Goal: Information Seeking & Learning: Check status

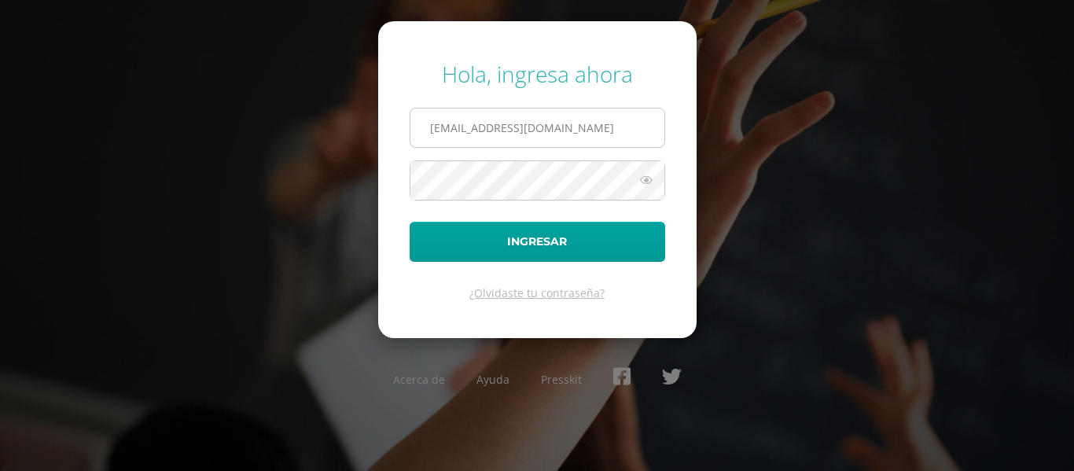
click at [472, 135] on input "2022020@maiagt.org" at bounding box center [537, 127] width 254 height 39
type input "2022034@maiagt.org"
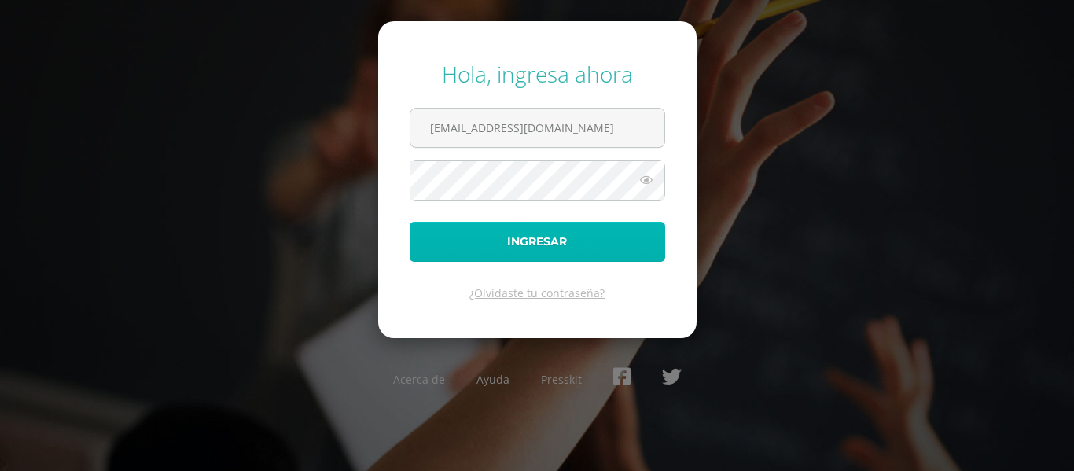
click at [526, 244] on button "Ingresar" at bounding box center [536, 242] width 255 height 40
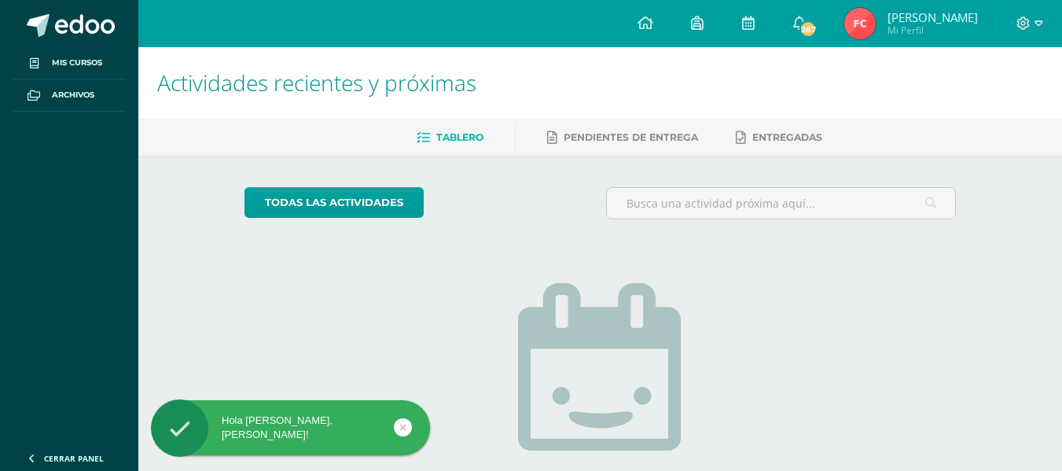
click at [876, 24] on span "Fátima Anahí del Rosario Mi Perfil" at bounding box center [911, 23] width 140 height 31
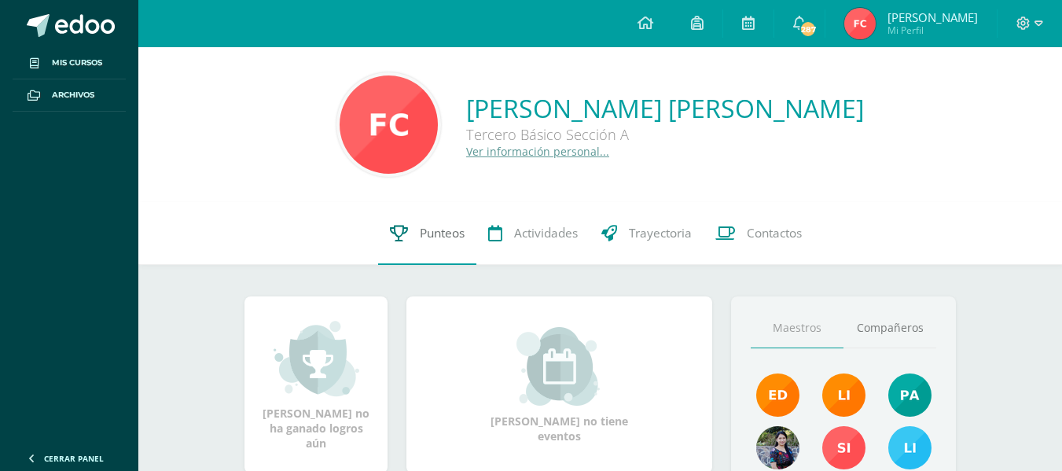
click at [427, 238] on span "Punteos" at bounding box center [442, 233] width 45 height 17
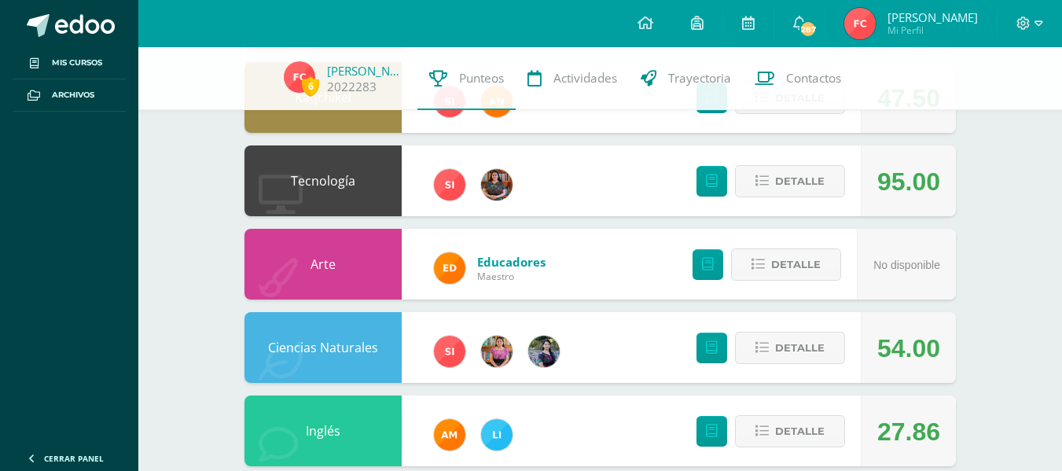
scroll to position [268, 0]
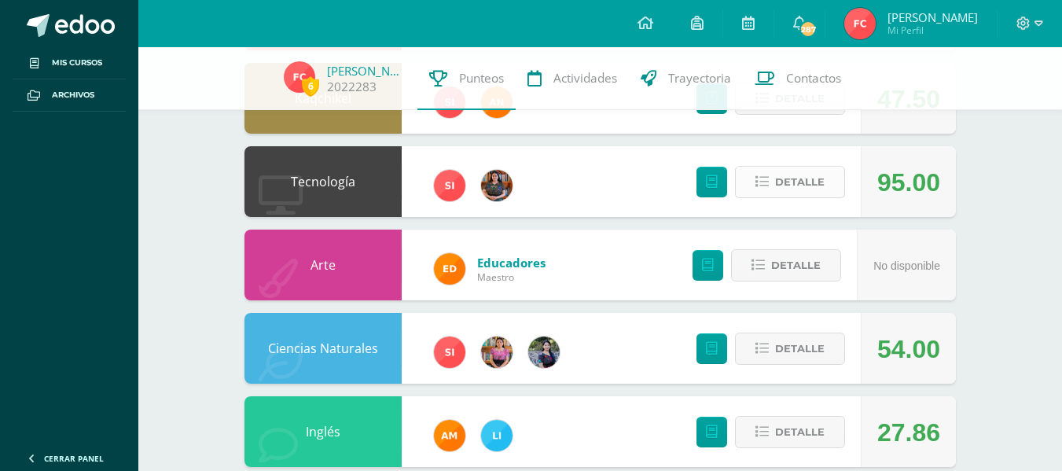
click at [778, 189] on span "Detalle" at bounding box center [800, 181] width 50 height 29
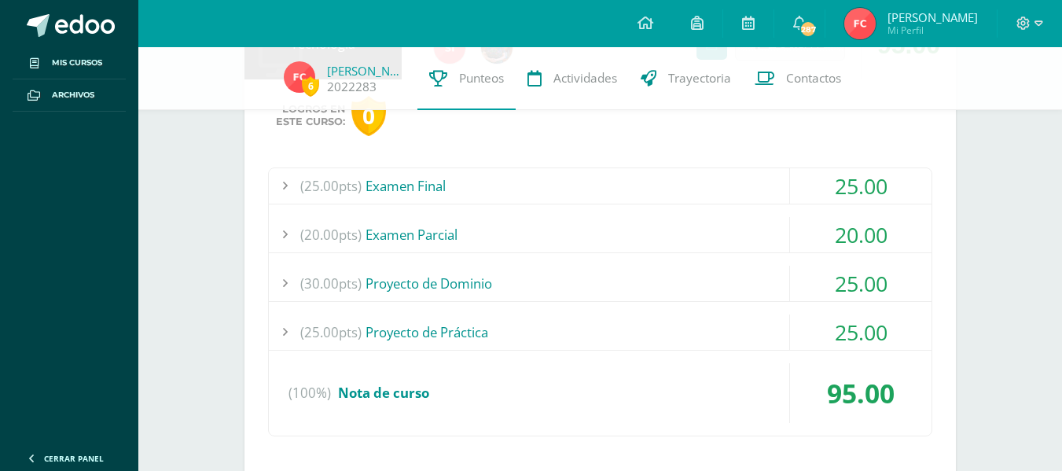
scroll to position [416, 0]
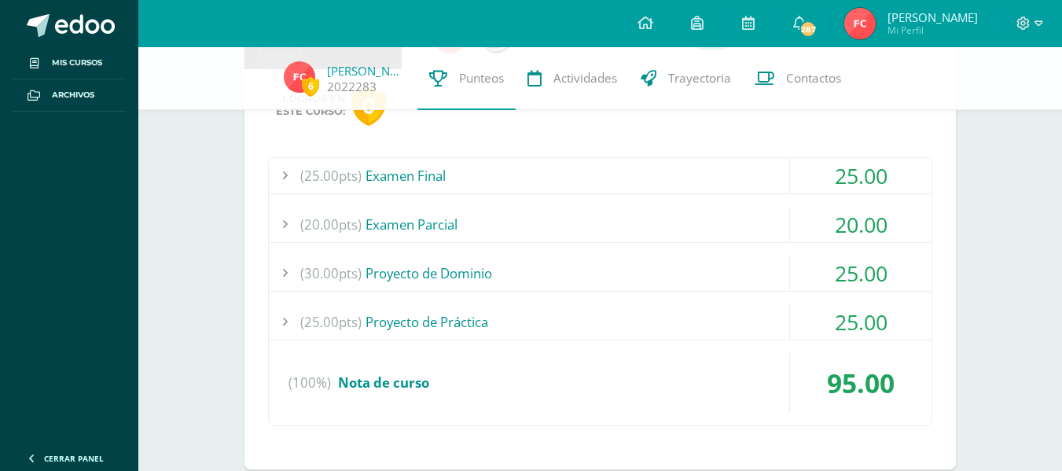
click at [859, 181] on div "25.00" at bounding box center [860, 175] width 141 height 35
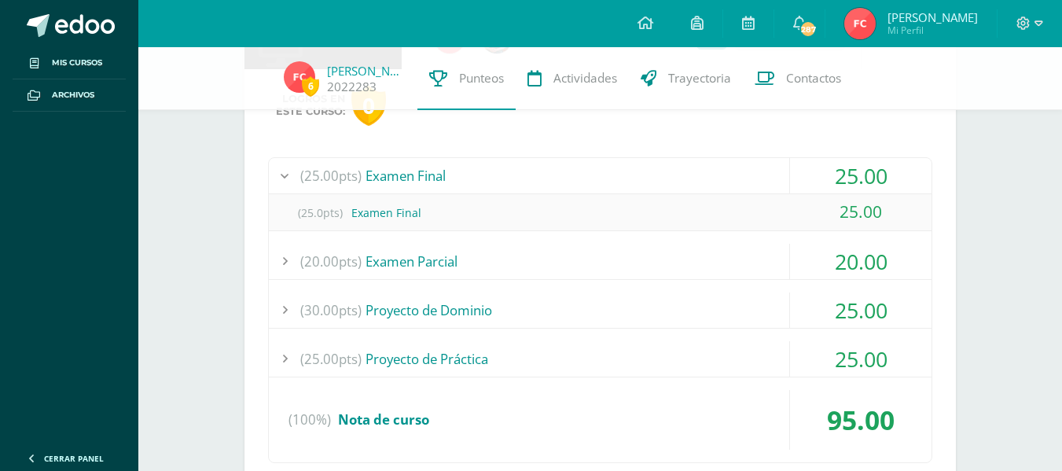
click at [859, 181] on div "25.00" at bounding box center [860, 175] width 141 height 35
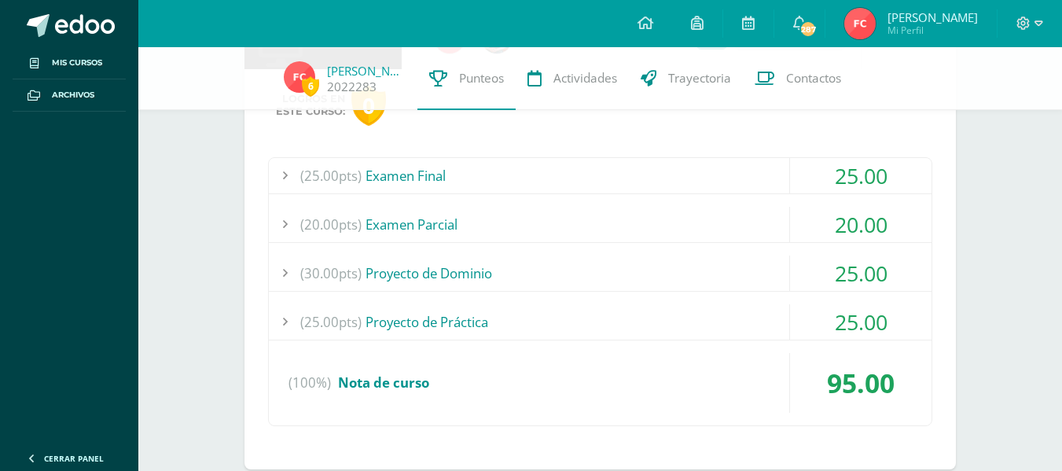
click at [868, 228] on div "20.00" at bounding box center [860, 224] width 141 height 35
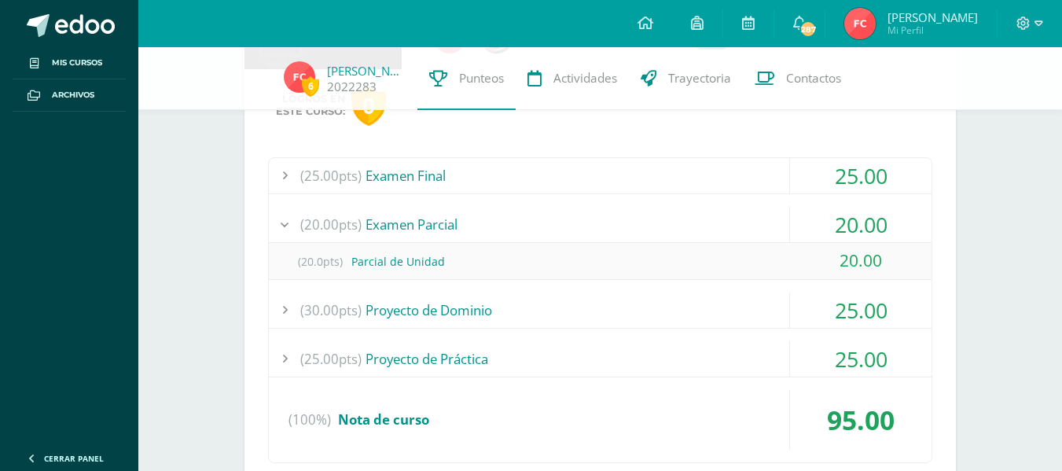
click at [868, 228] on div "20.00" at bounding box center [860, 224] width 141 height 35
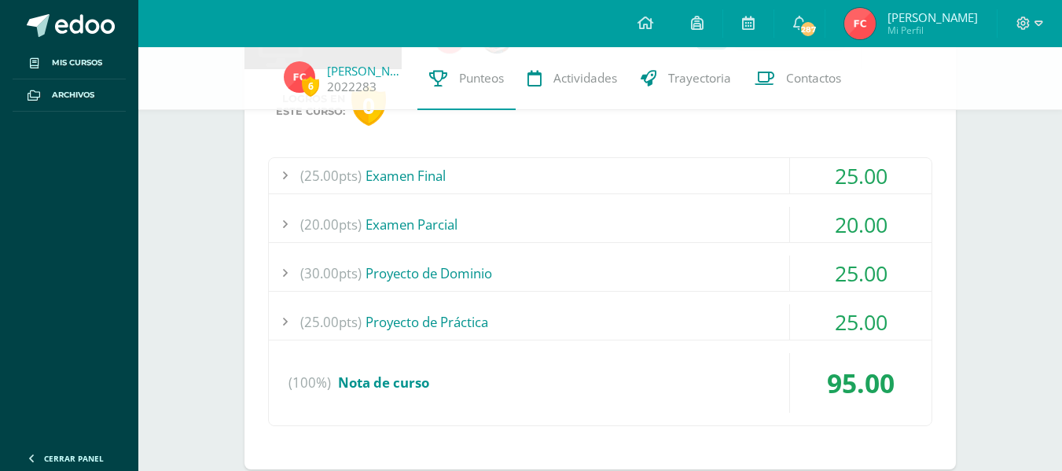
click at [860, 269] on div "25.00" at bounding box center [860, 272] width 141 height 35
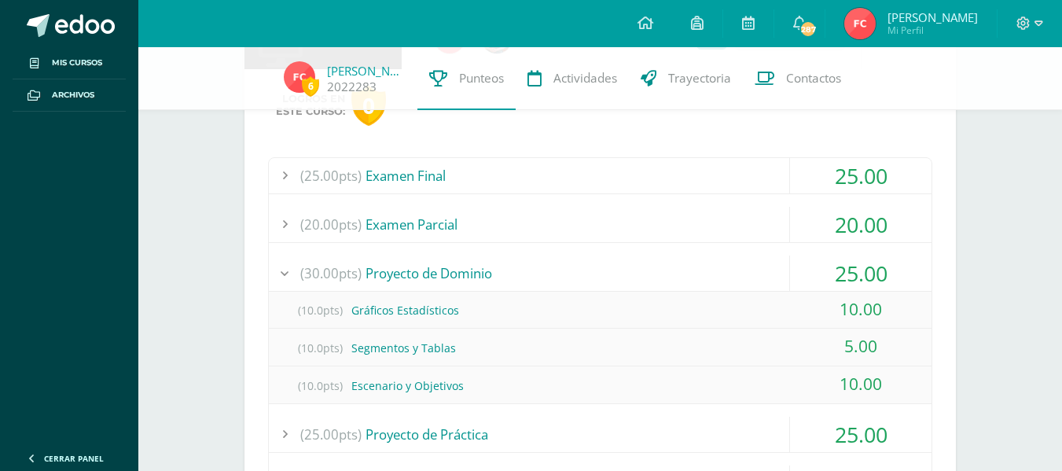
click at [860, 269] on div "25.00" at bounding box center [860, 272] width 141 height 35
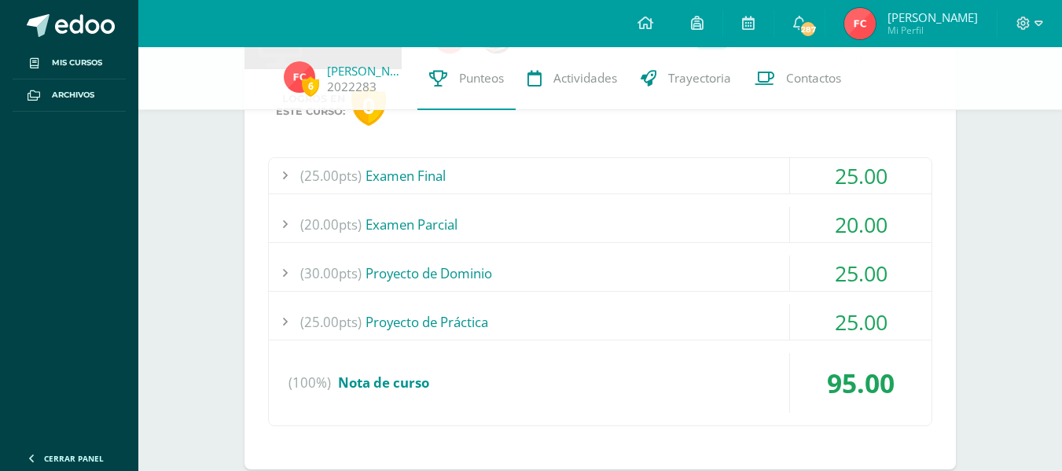
click at [857, 324] on div "25.00" at bounding box center [860, 321] width 141 height 35
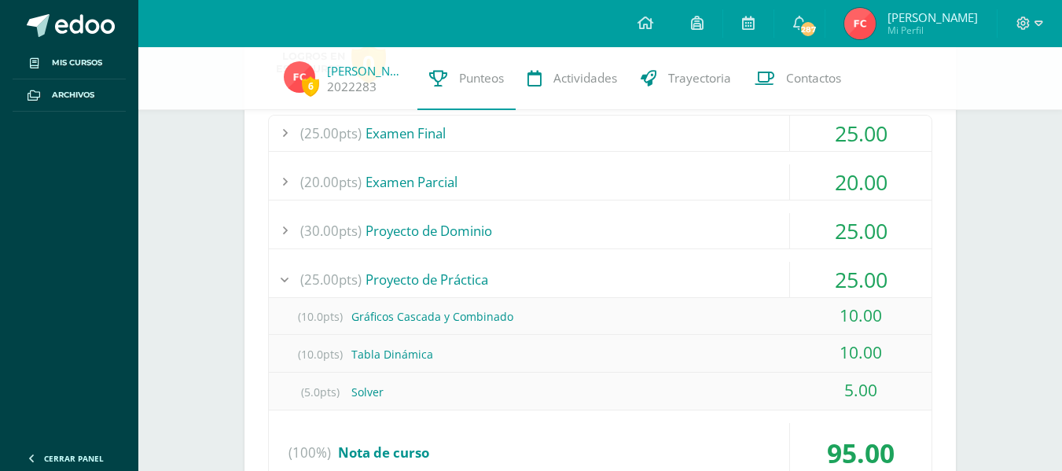
scroll to position [459, 0]
click at [868, 286] on div "25.00" at bounding box center [860, 278] width 141 height 35
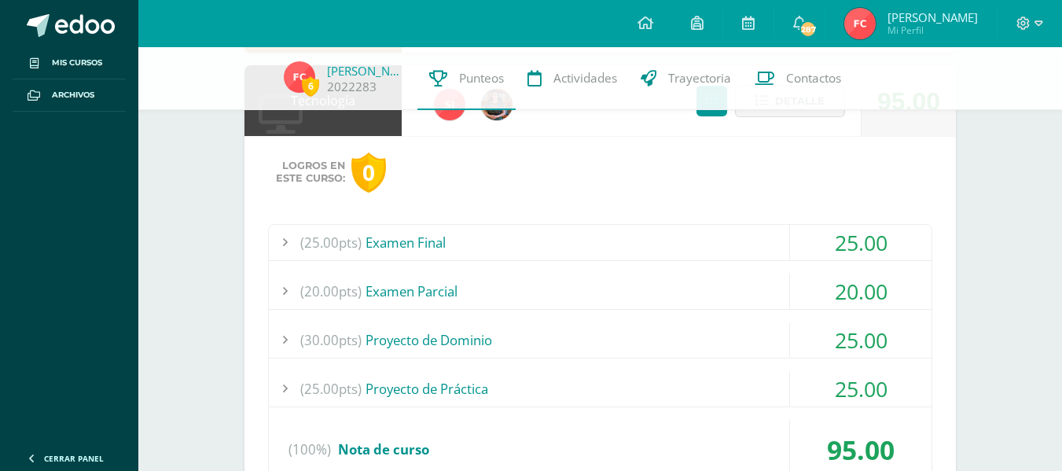
scroll to position [333, 0]
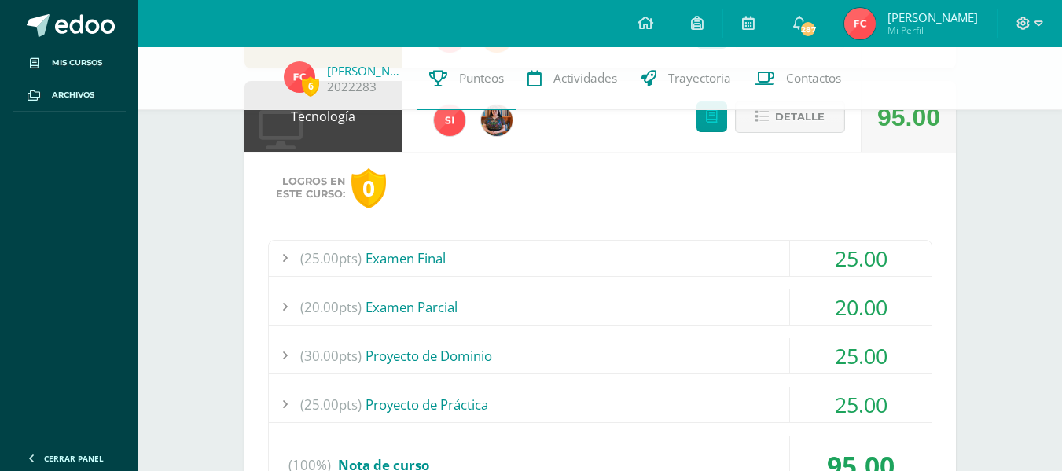
click at [833, 117] on button "Detalle" at bounding box center [790, 117] width 110 height 32
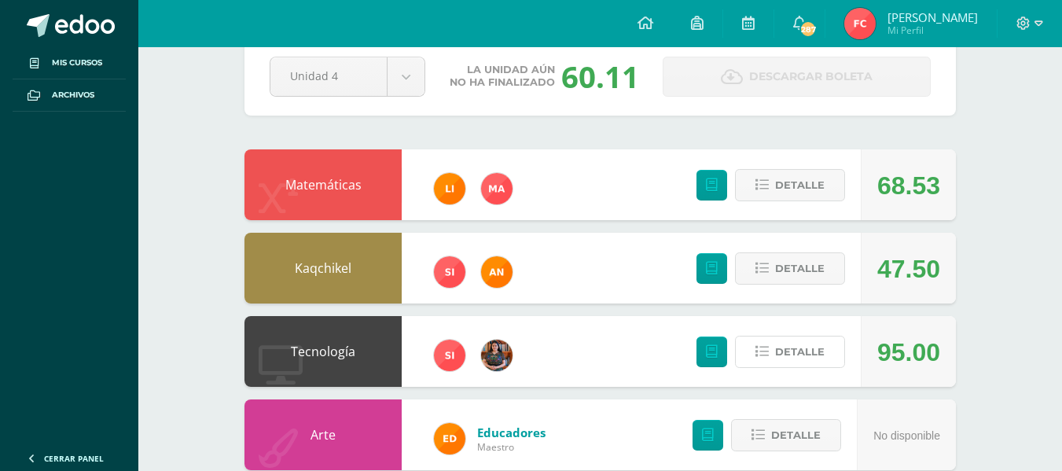
scroll to position [0, 0]
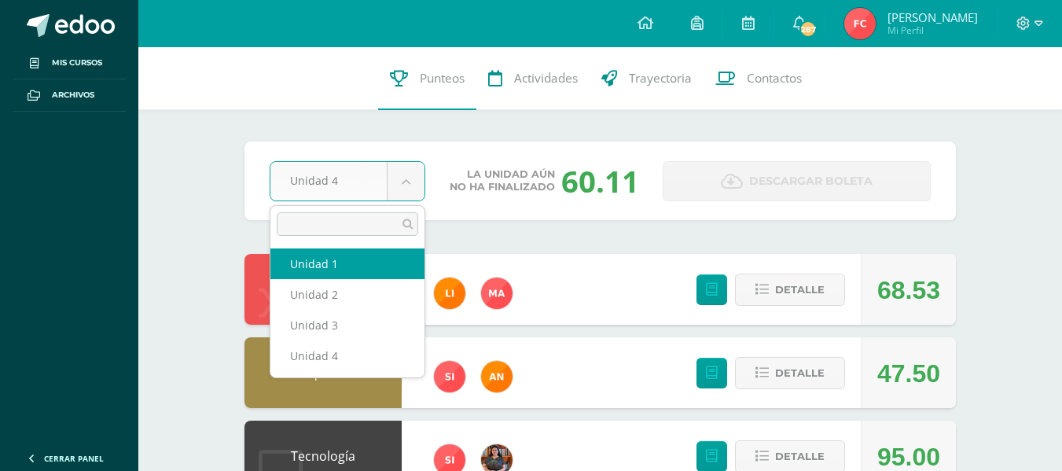
select select "Unidad 1"
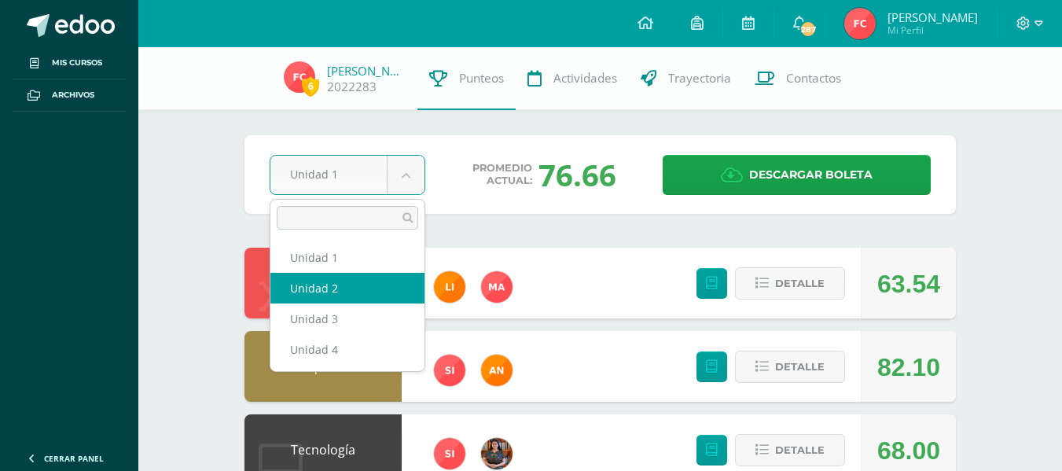
select select "Unidad 2"
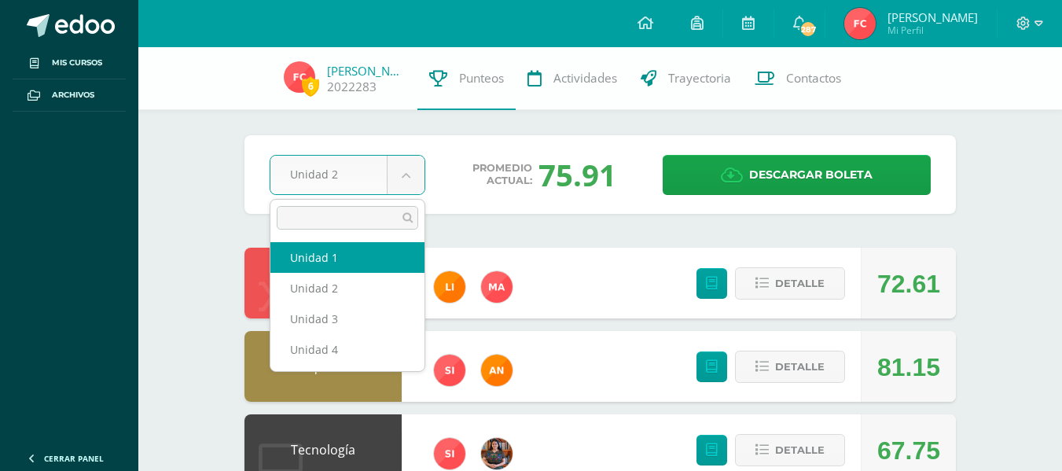
select select "Unidad 1"
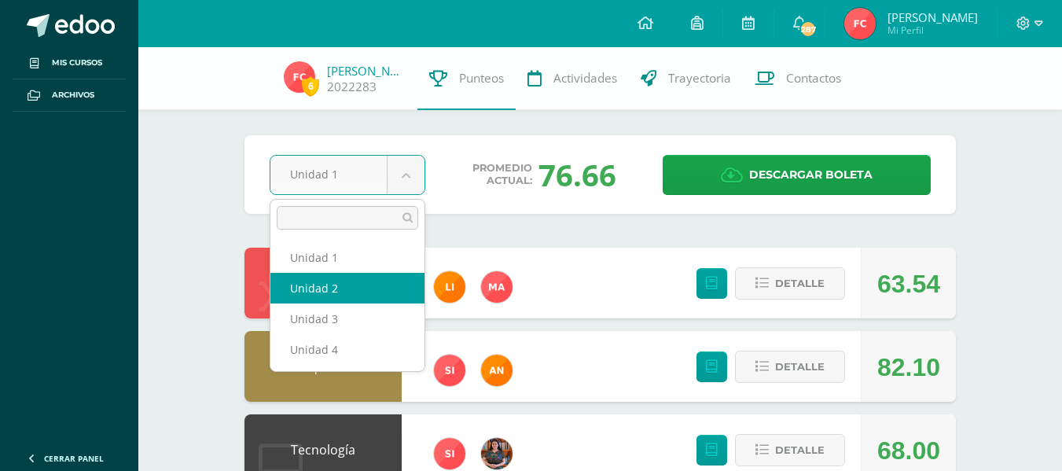
select select "Unidad 2"
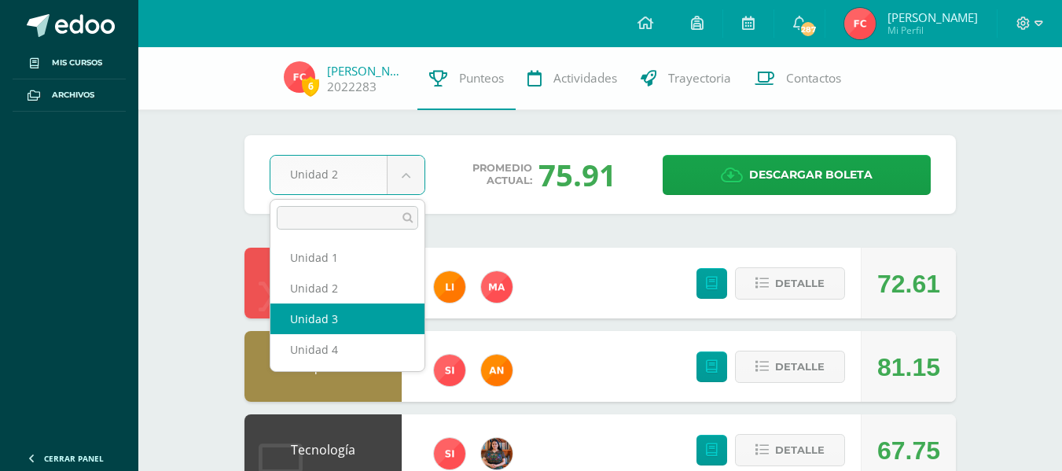
select select "Unidad 3"
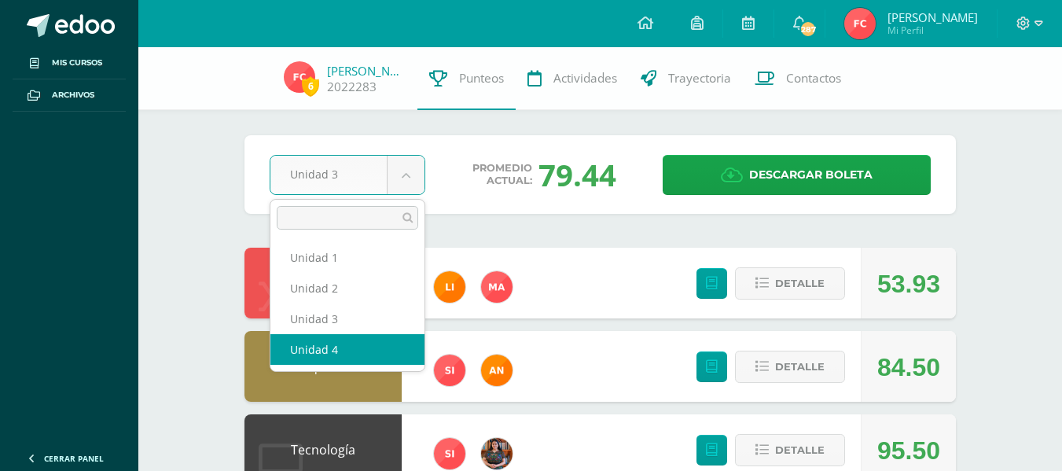
select select "Unidad 4"
